Goal: Information Seeking & Learning: Learn about a topic

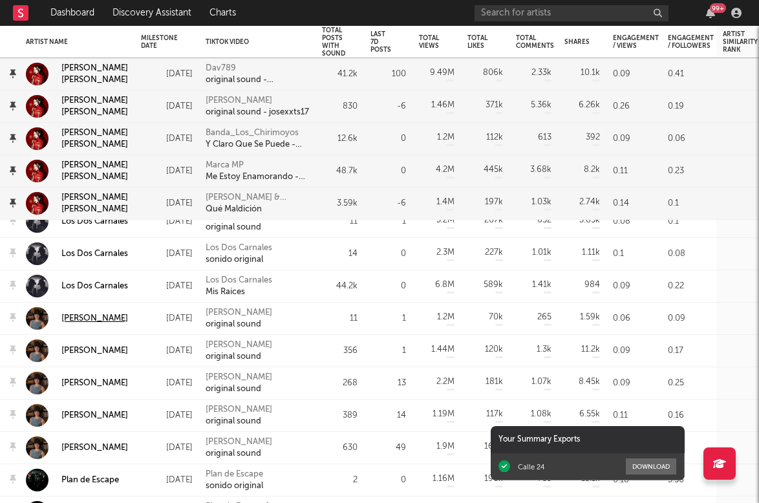
click at [83, 313] on div "[PERSON_NAME]" at bounding box center [94, 319] width 67 height 12
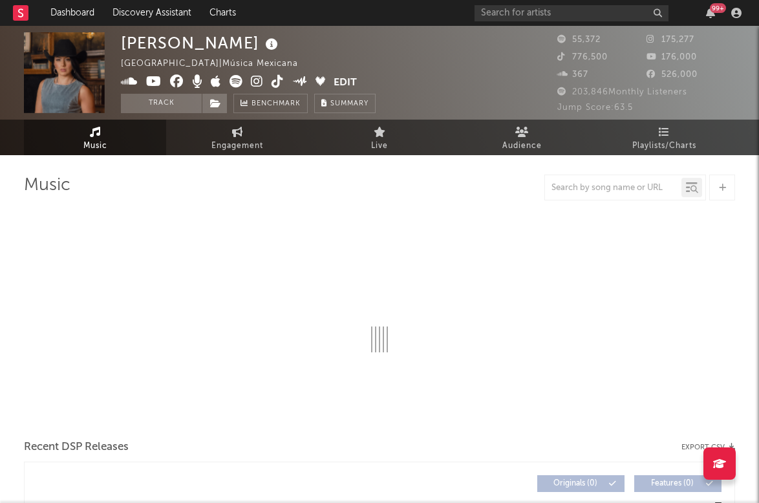
select select "6m"
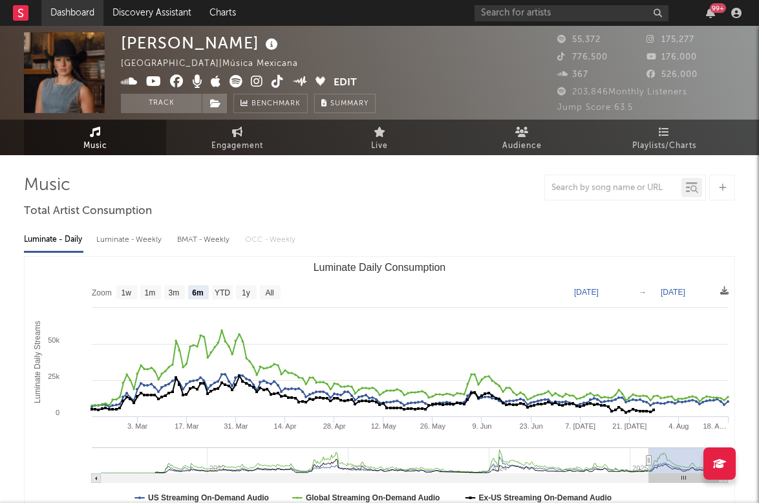
click at [58, 17] on link "Dashboard" at bounding box center [72, 13] width 62 height 26
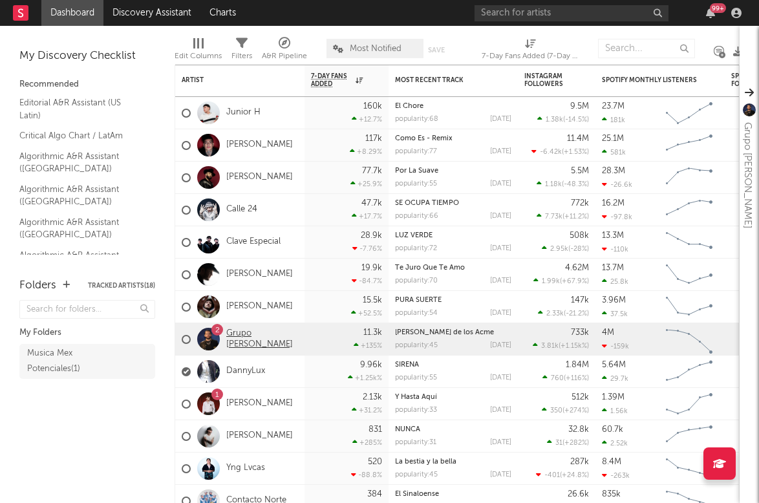
click at [243, 344] on link "Grupo [PERSON_NAME]" at bounding box center [262, 340] width 72 height 22
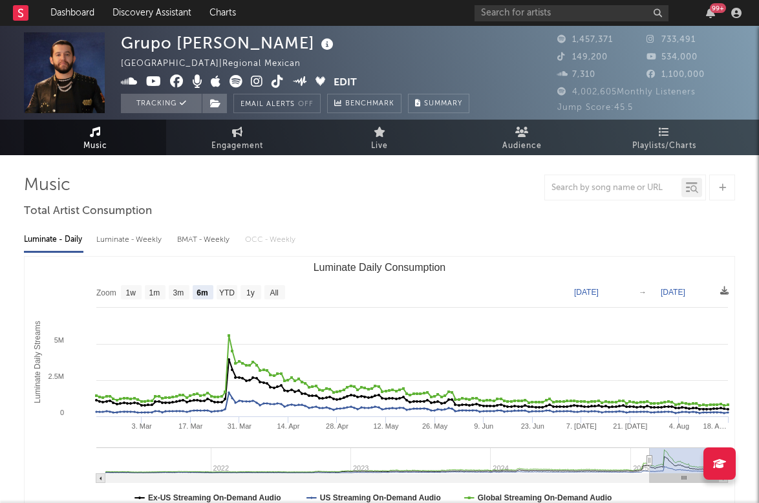
select select "6m"
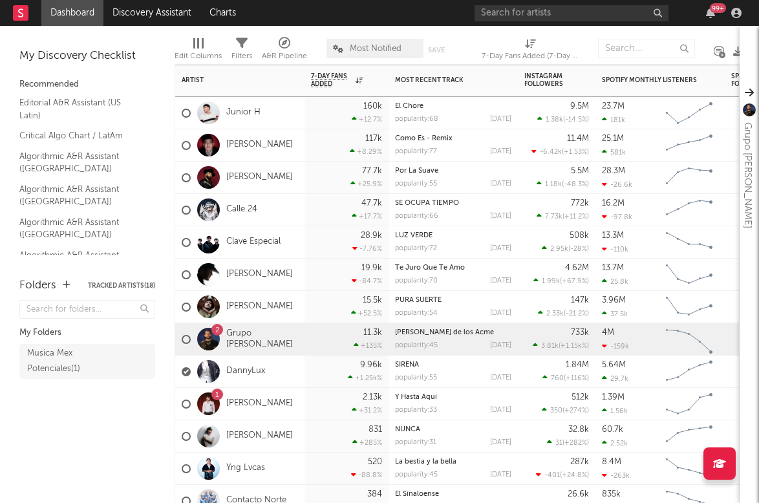
click at [550, 280] on span "1.99k" at bounding box center [551, 281] width 18 height 7
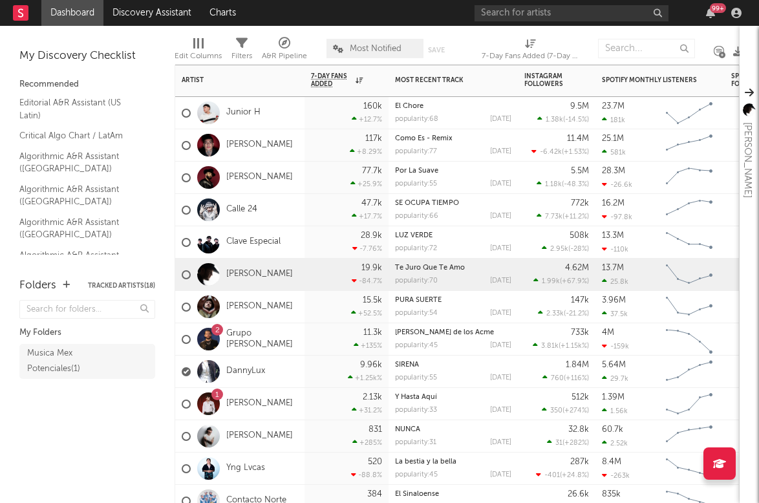
click at [221, 270] on div at bounding box center [209, 274] width 36 height 23
click at [235, 270] on link "[PERSON_NAME]" at bounding box center [259, 274] width 67 height 11
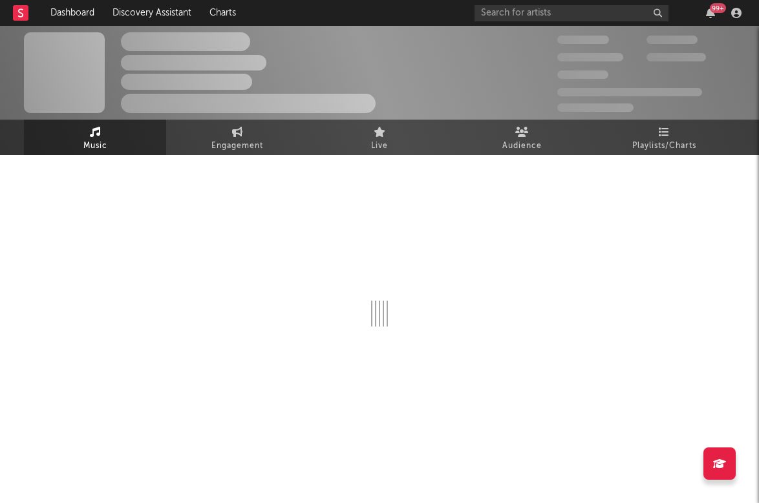
select select "6m"
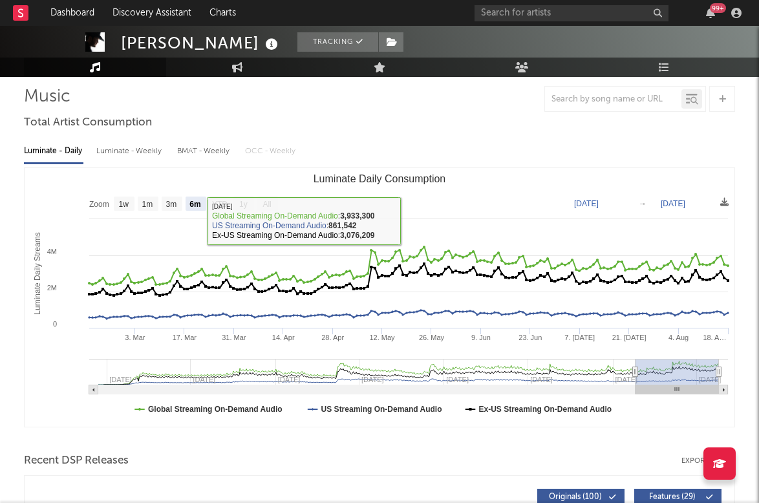
scroll to position [21, 0]
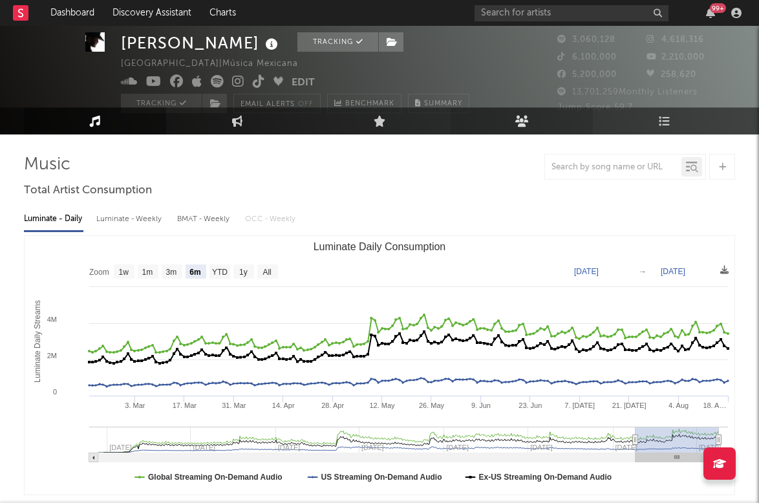
click at [528, 125] on icon at bounding box center [523, 121] width 14 height 12
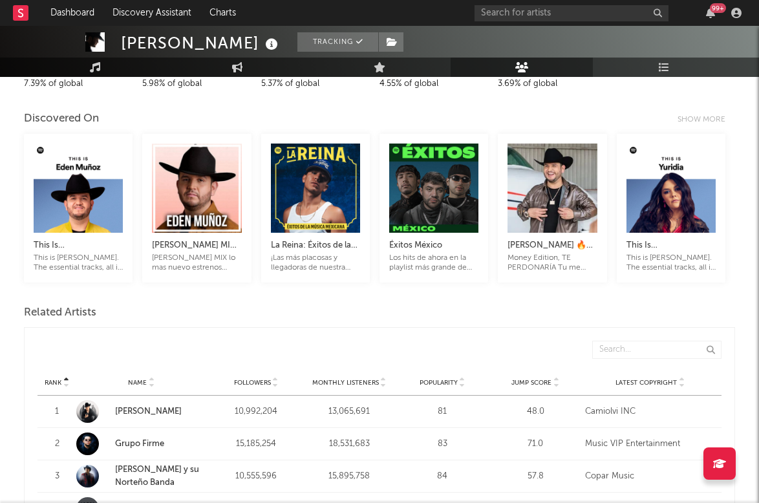
scroll to position [208, 0]
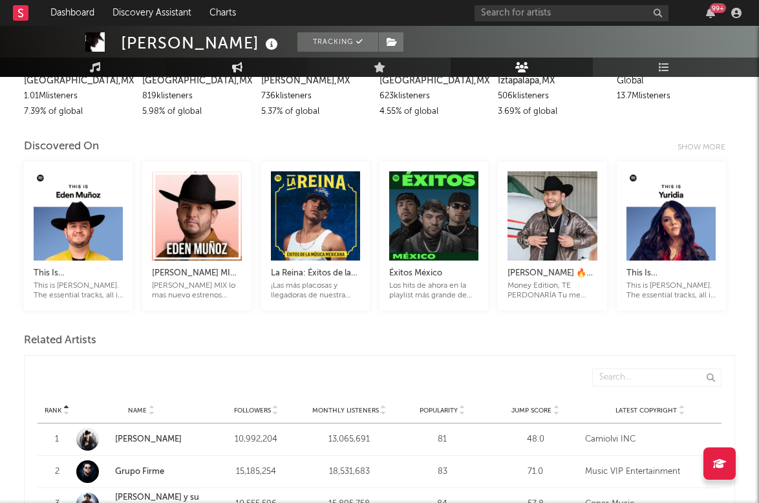
click at [256, 67] on link "Engagement" at bounding box center [237, 67] width 142 height 19
select select "1w"
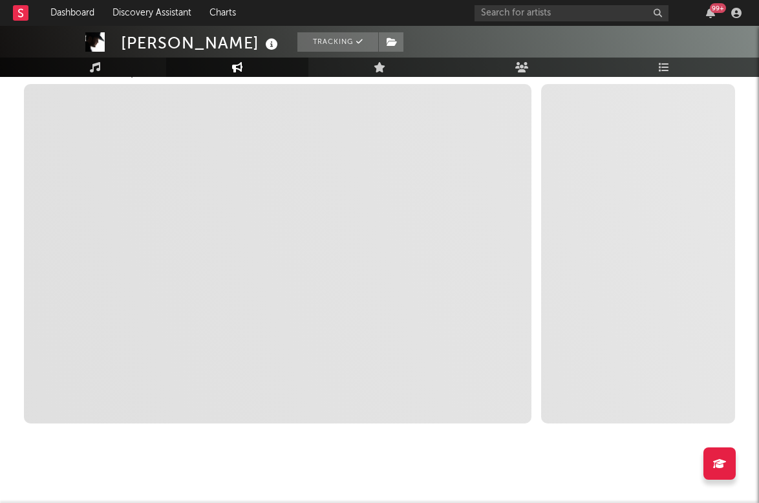
scroll to position [201, 0]
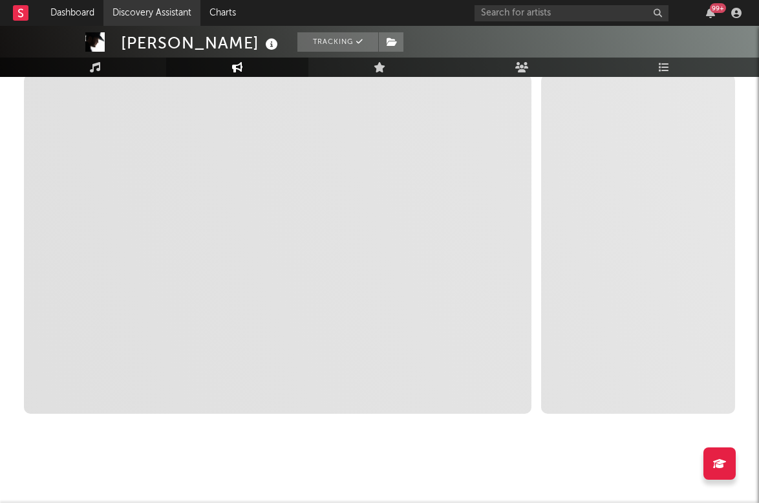
select select "1m"
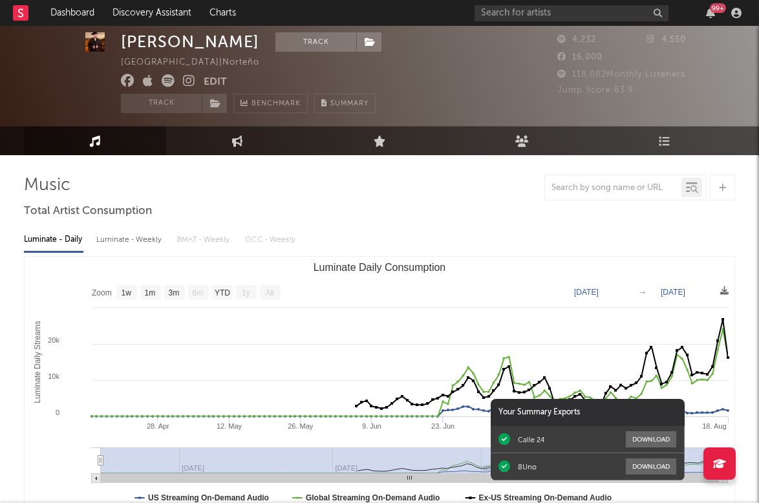
select select "1w"
click at [524, 21] on div "99 +" at bounding box center [611, 13] width 272 height 26
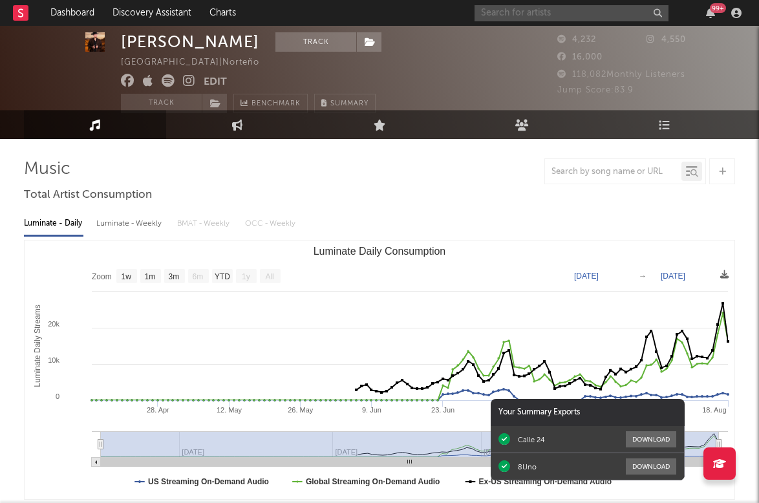
click at [524, 17] on input "text" at bounding box center [572, 13] width 194 height 16
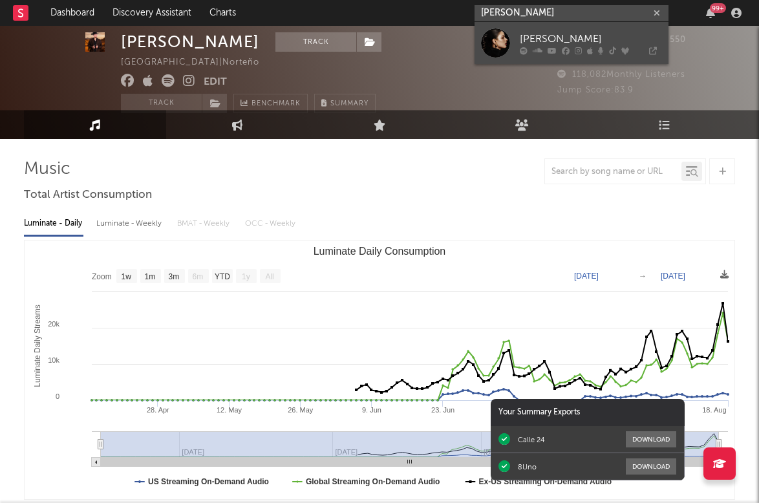
type input "karina sofia"
click at [525, 38] on div "Karina Sofia" at bounding box center [591, 39] width 142 height 16
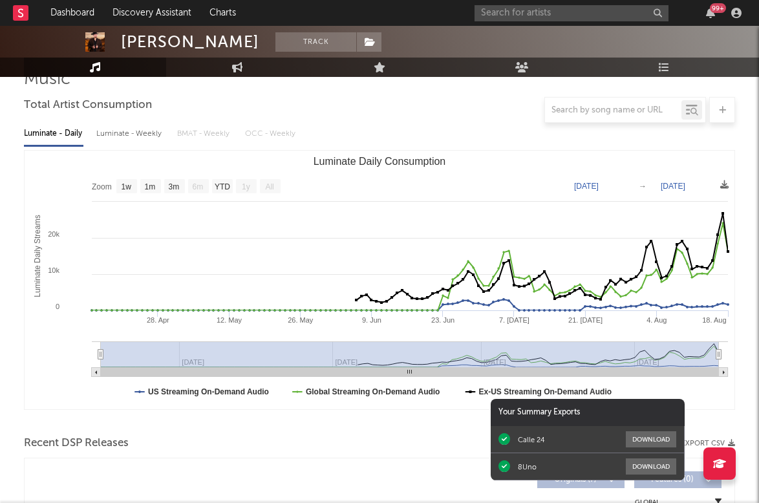
scroll to position [144, 0]
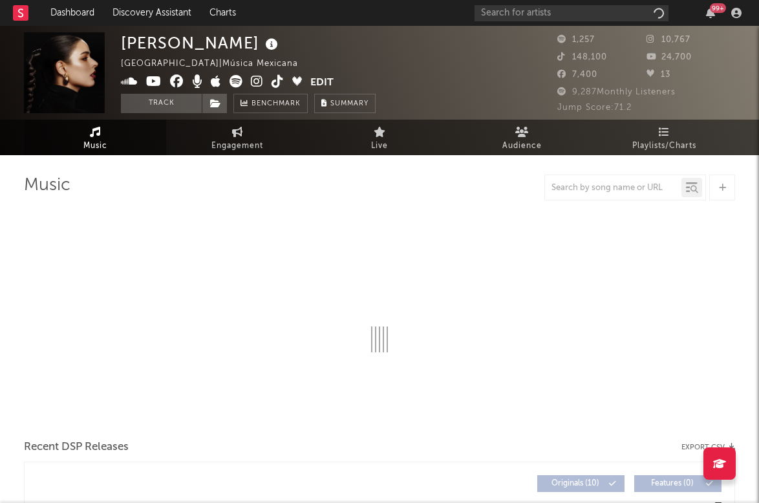
select select "1w"
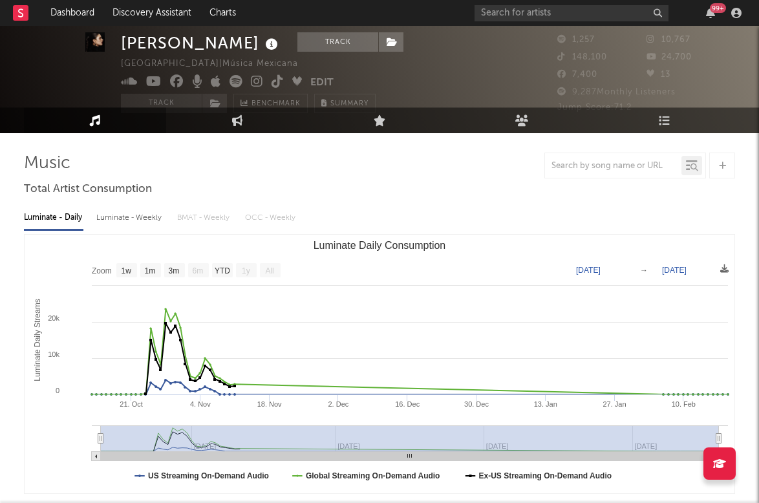
scroll to position [18, 0]
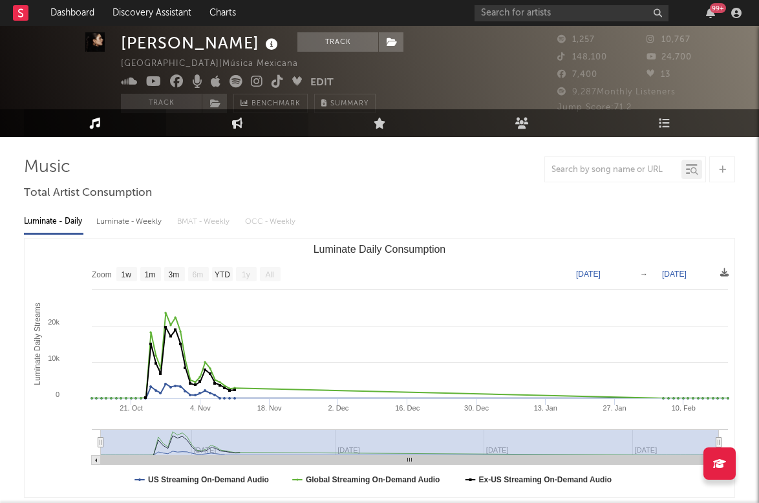
click at [233, 131] on link "Engagement" at bounding box center [237, 123] width 142 height 28
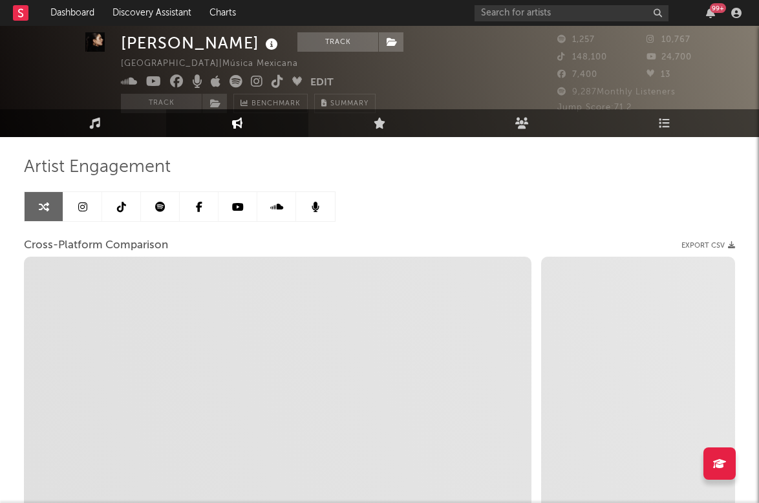
select select "1w"
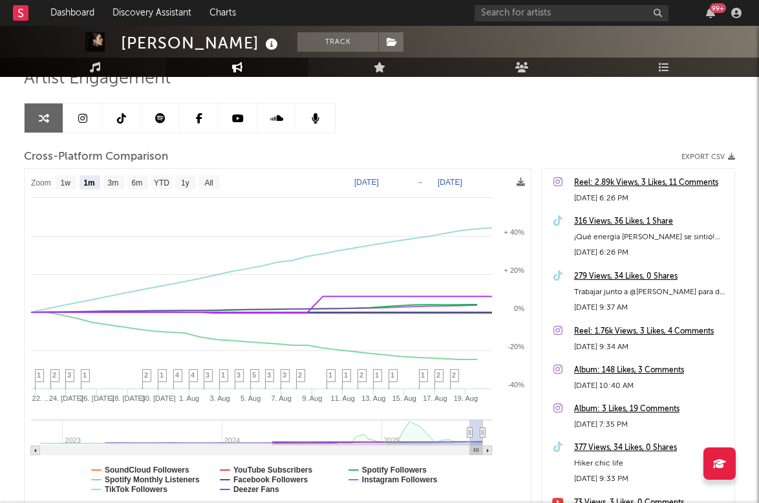
scroll to position [106, 0]
click at [107, 186] on rect at bounding box center [113, 183] width 21 height 14
select select "3m"
type input "[DATE]"
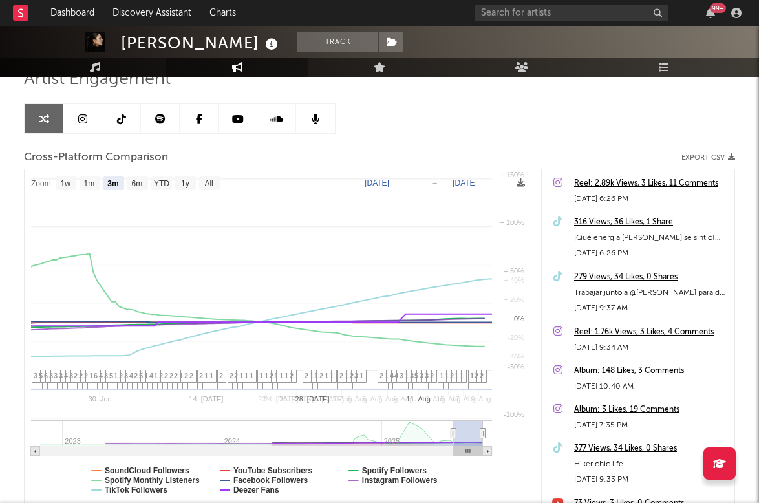
select select "3m"
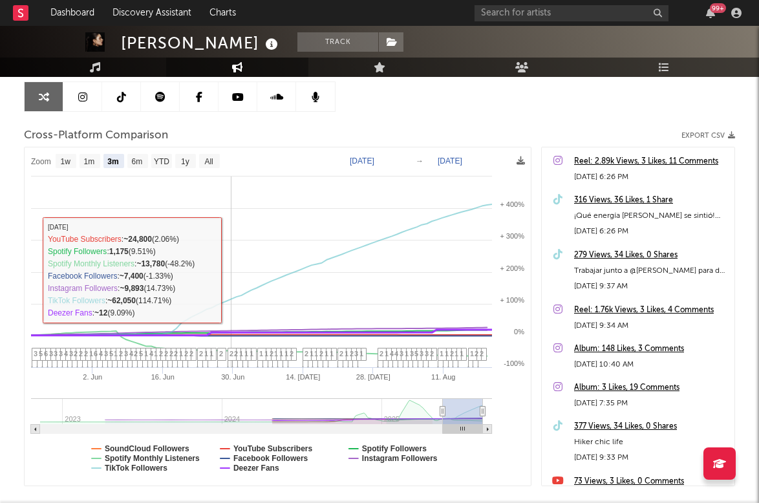
scroll to position [127, 0]
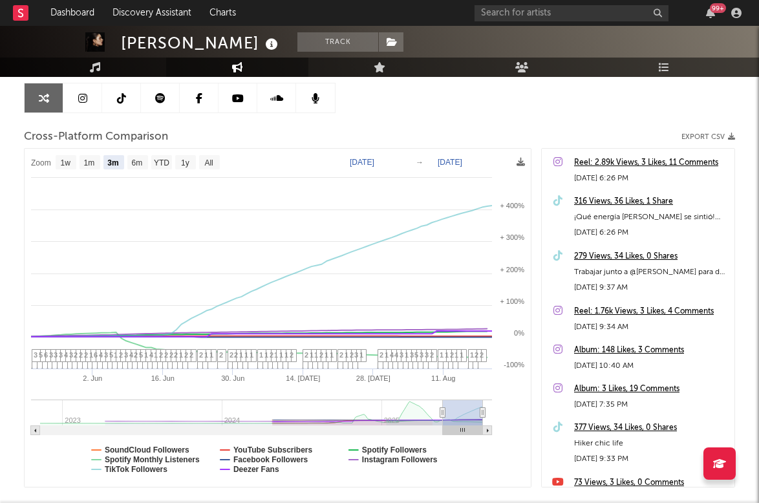
click at [88, 102] on link at bounding box center [82, 97] width 39 height 29
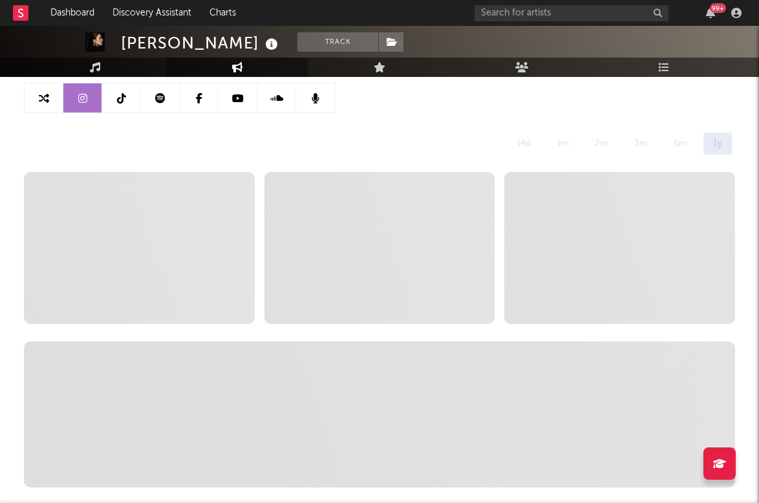
select select "6m"
